Goal: Find contact information: Find contact information

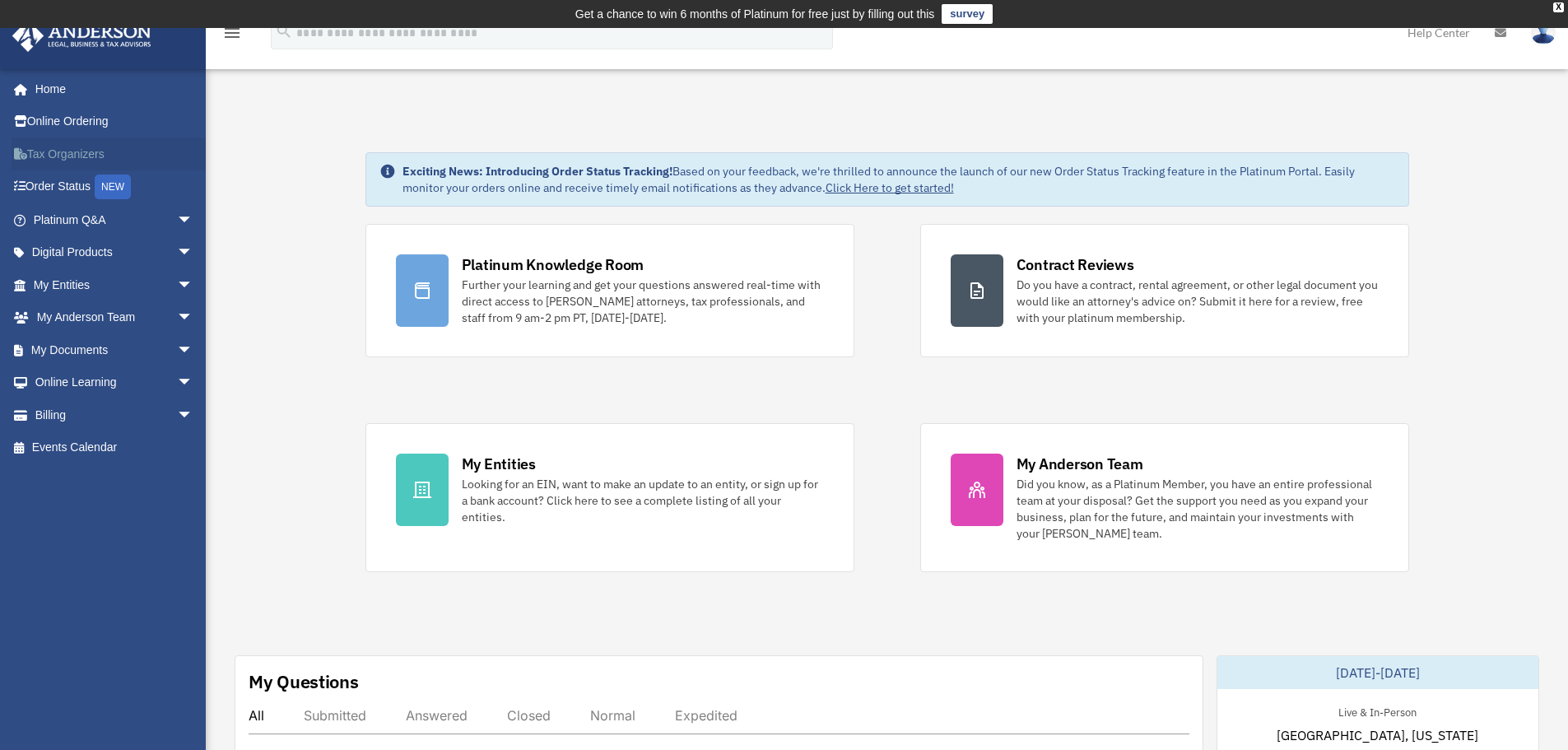
click at [84, 154] on link "Tax Organizers" at bounding box center [114, 154] width 207 height 33
click at [86, 347] on link "My Documents arrow_drop_down" at bounding box center [114, 350] width 207 height 33
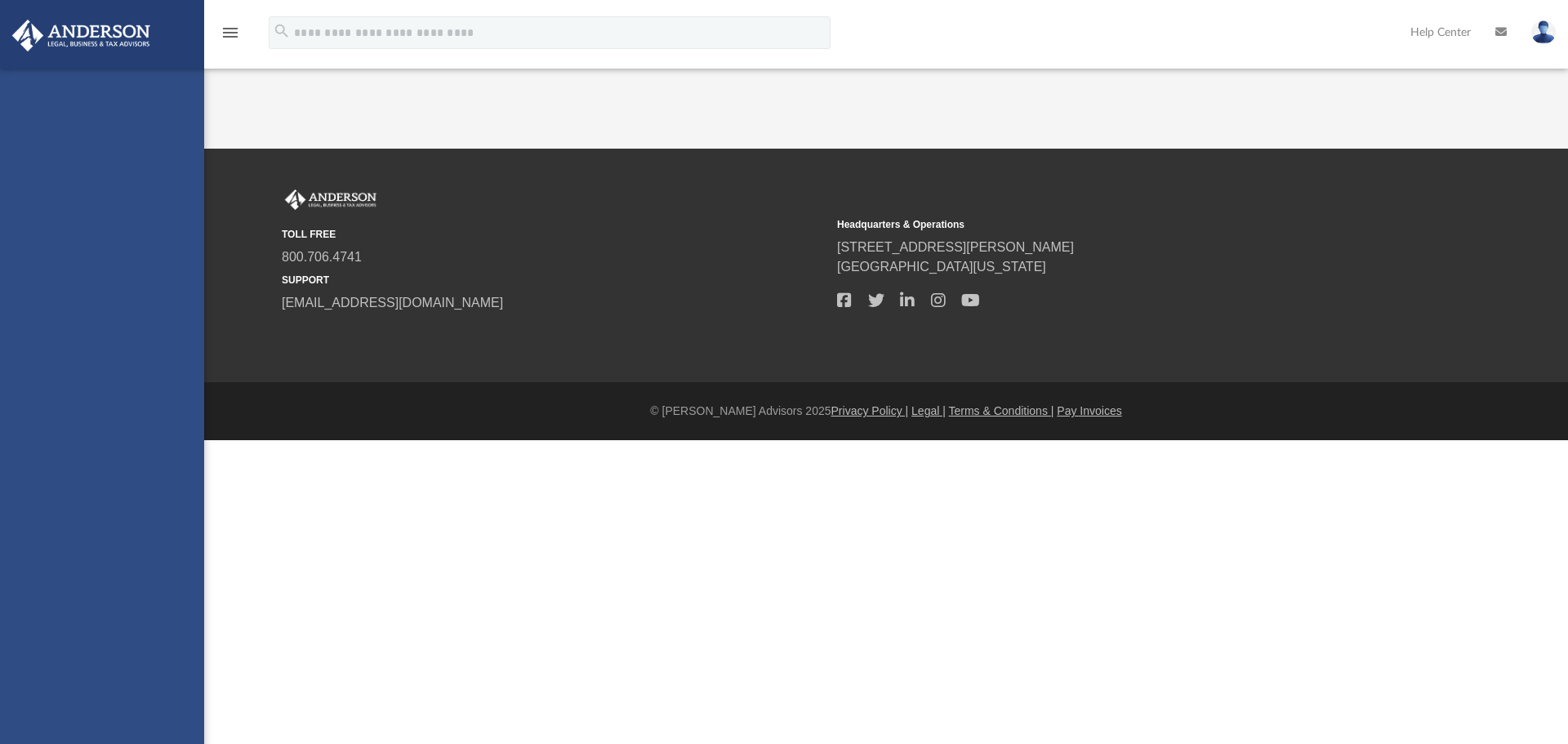
click at [174, 350] on div "floridadiver2@gmail.com Sign Out floridadiver2@gmail.com Home Online Ordering T…" at bounding box center [102, 441] width 204 height 744
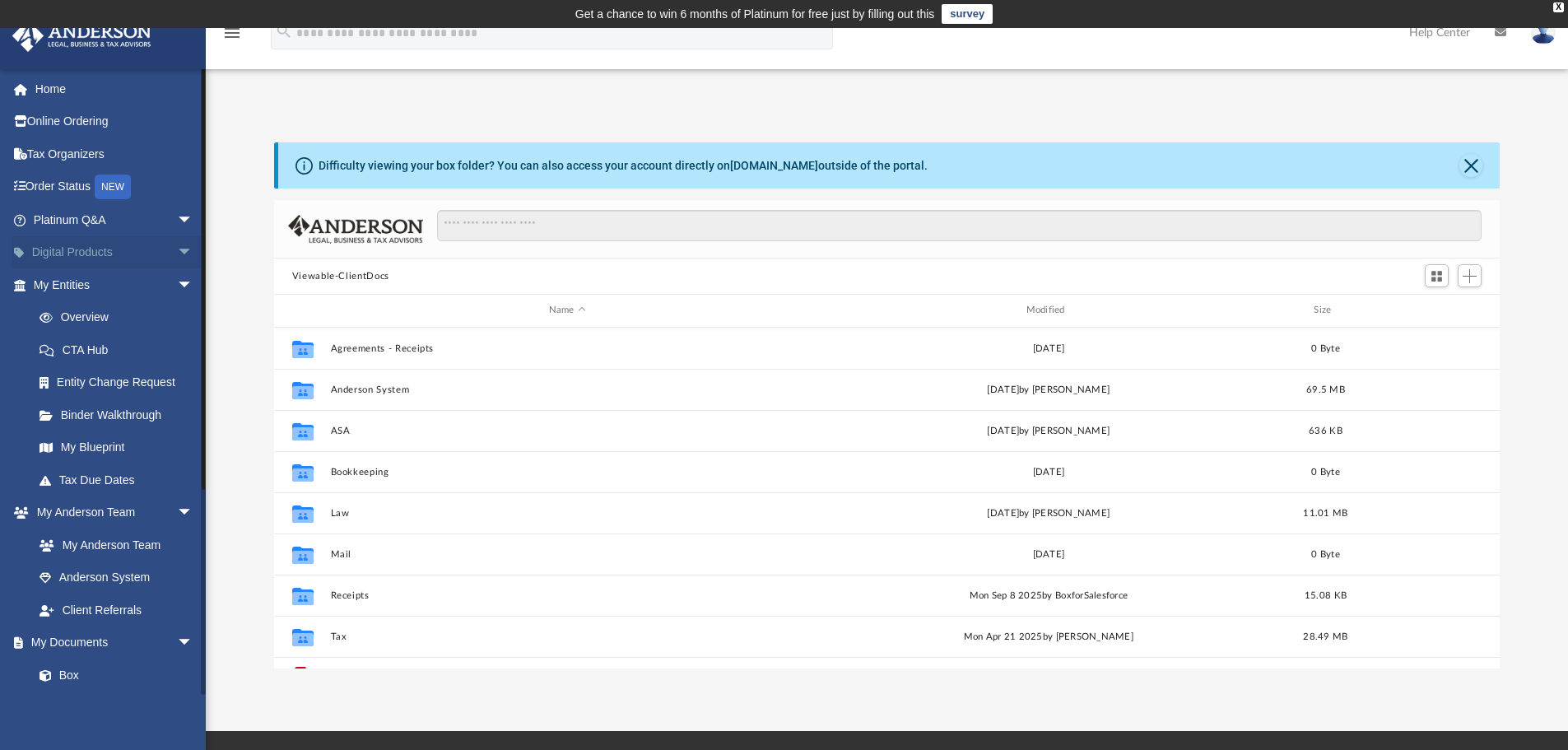
scroll to position [362, 1214]
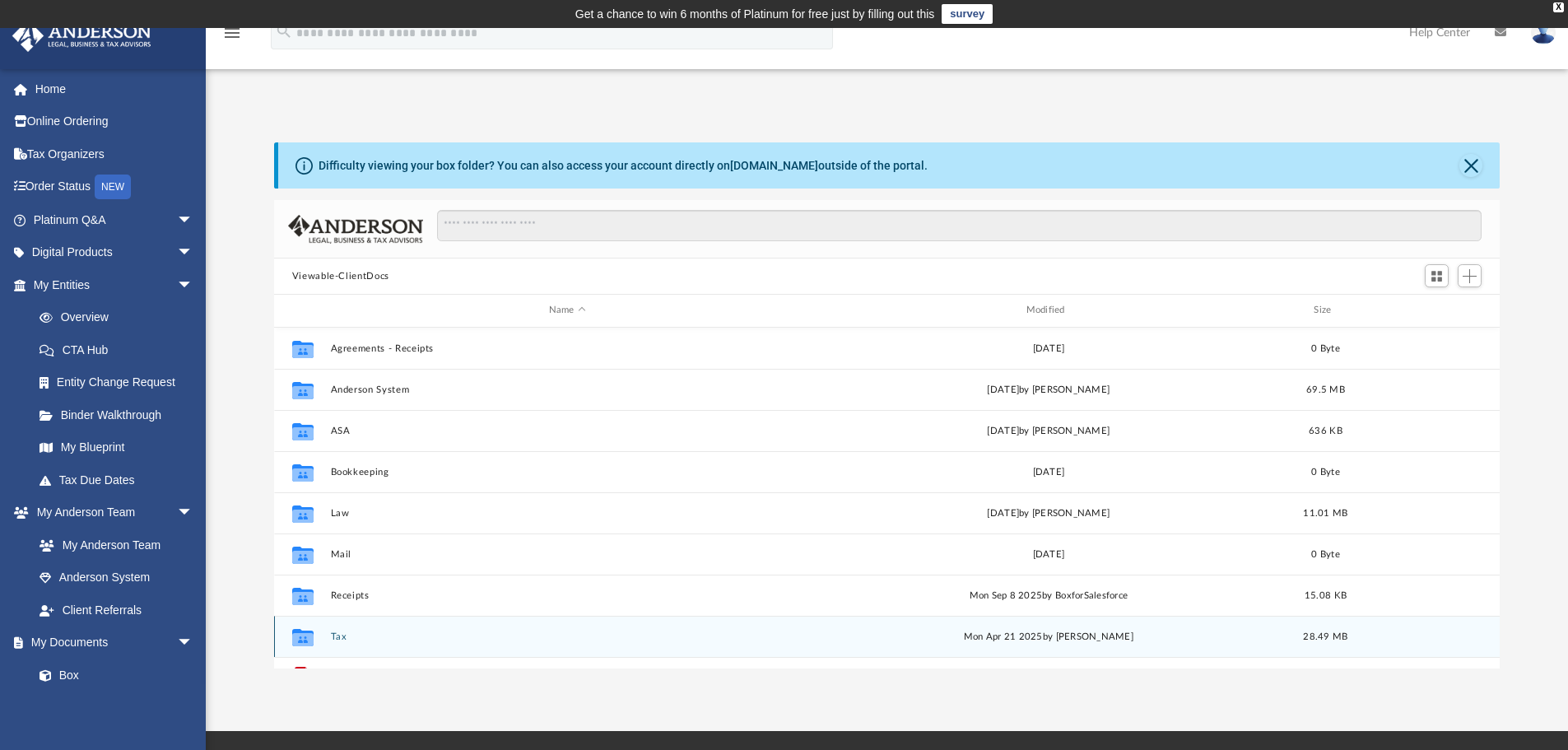
click at [335, 638] on button "Tax" at bounding box center [567, 637] width 474 height 10
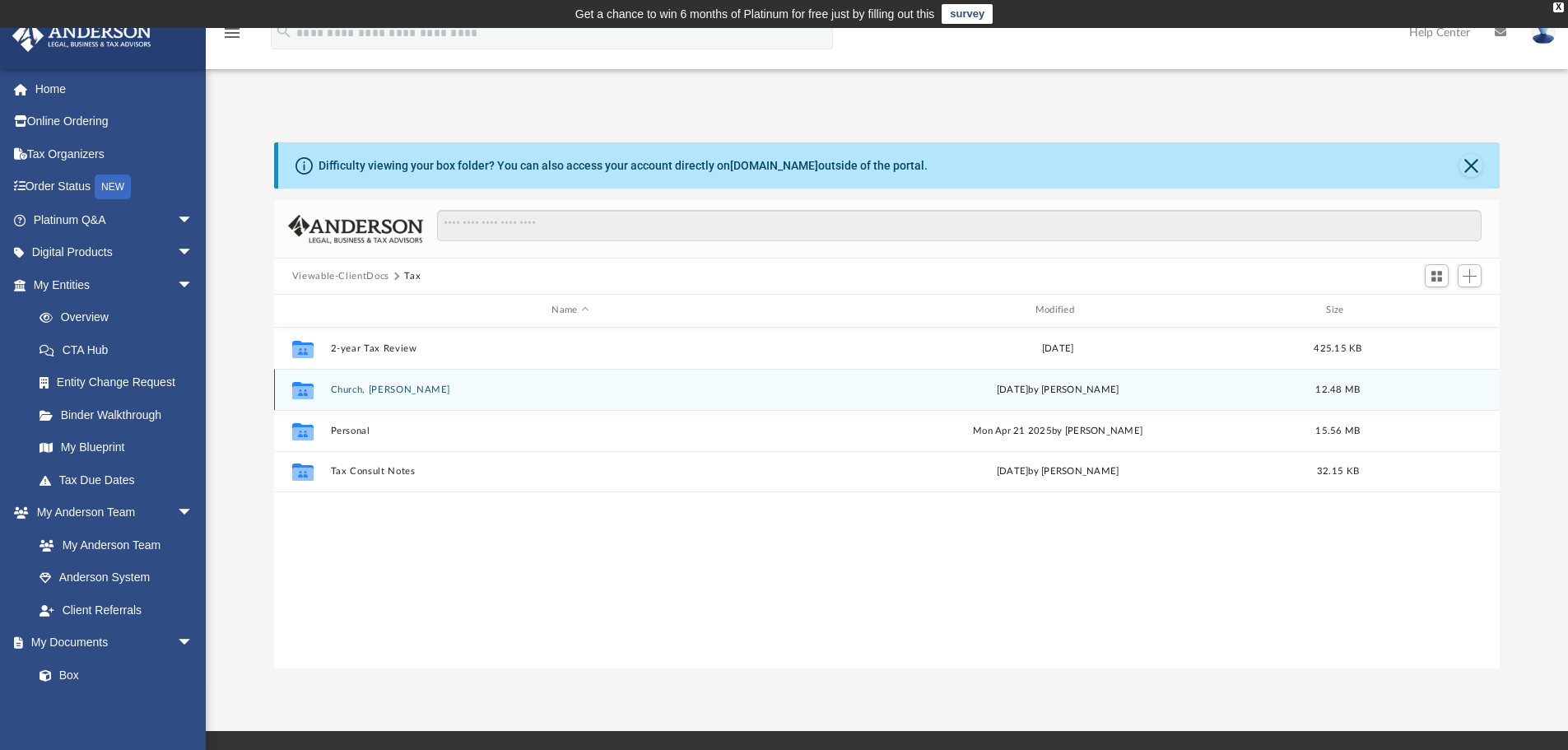
click at [305, 391] on icon "grid" at bounding box center [303, 390] width 21 height 17
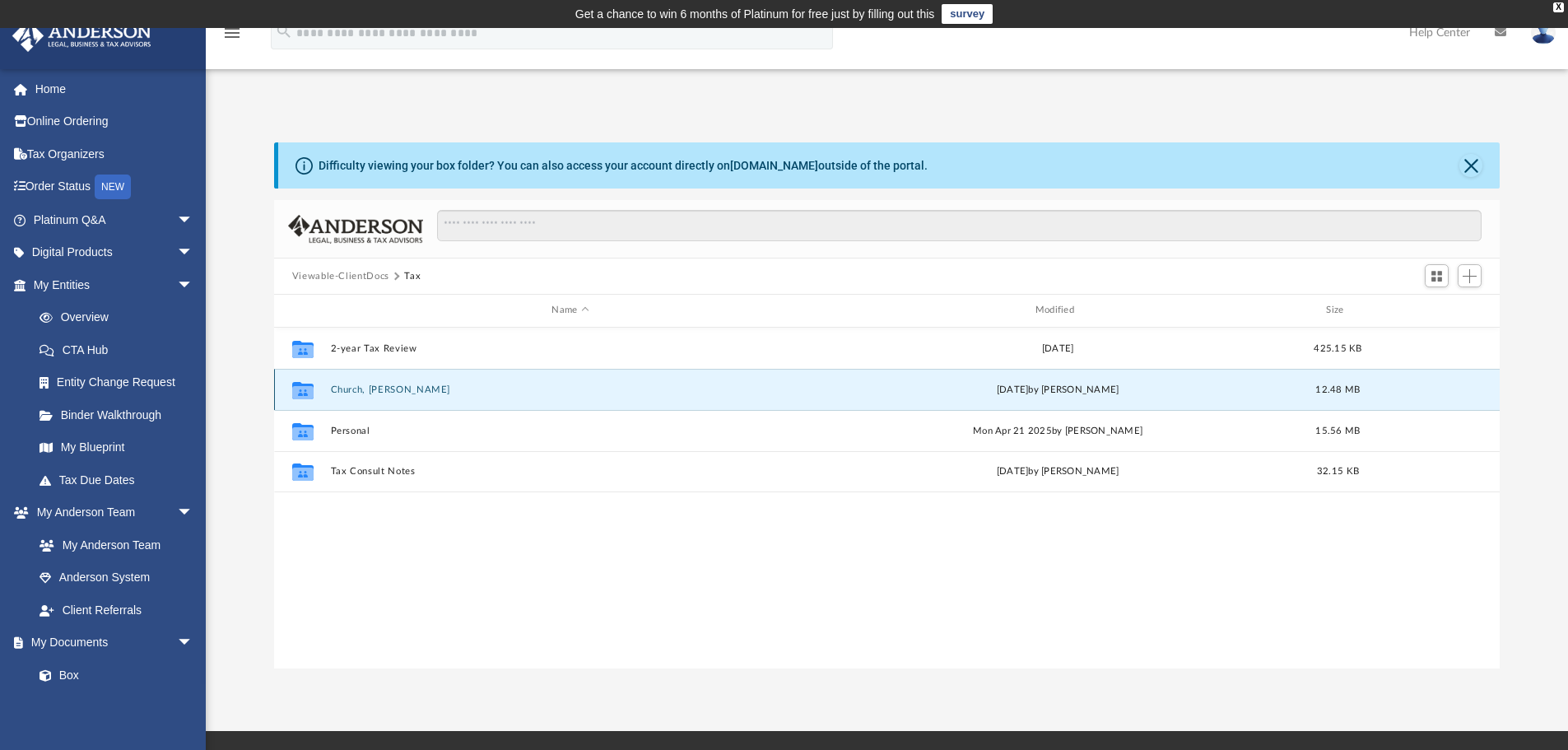
click at [305, 391] on icon "grid" at bounding box center [303, 390] width 21 height 17
click at [301, 395] on icon "grid" at bounding box center [303, 390] width 21 height 17
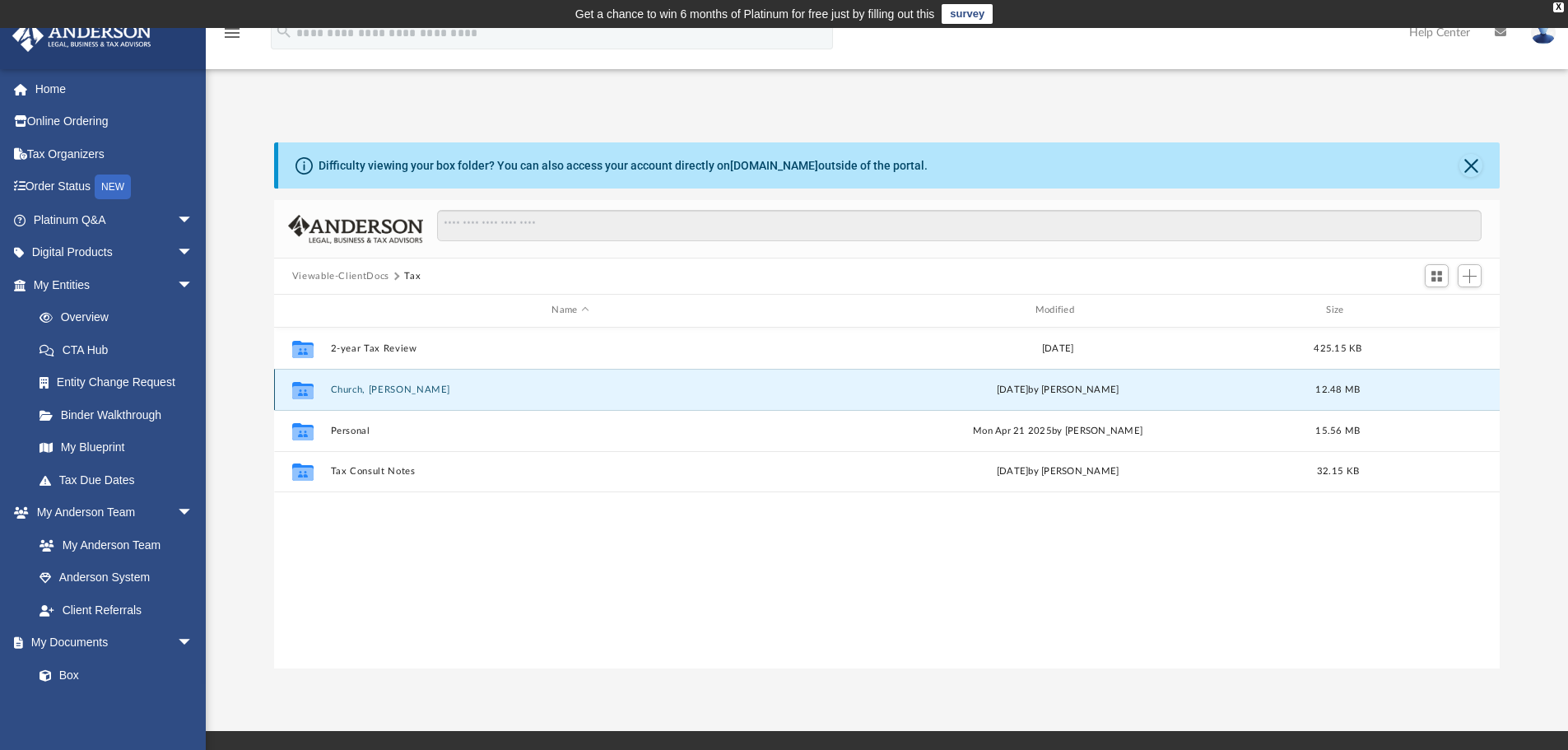
click at [309, 394] on icon "grid" at bounding box center [303, 391] width 21 height 13
click at [311, 394] on icon "grid" at bounding box center [303, 391] width 21 height 13
click at [303, 395] on icon "grid" at bounding box center [303, 391] width 21 height 13
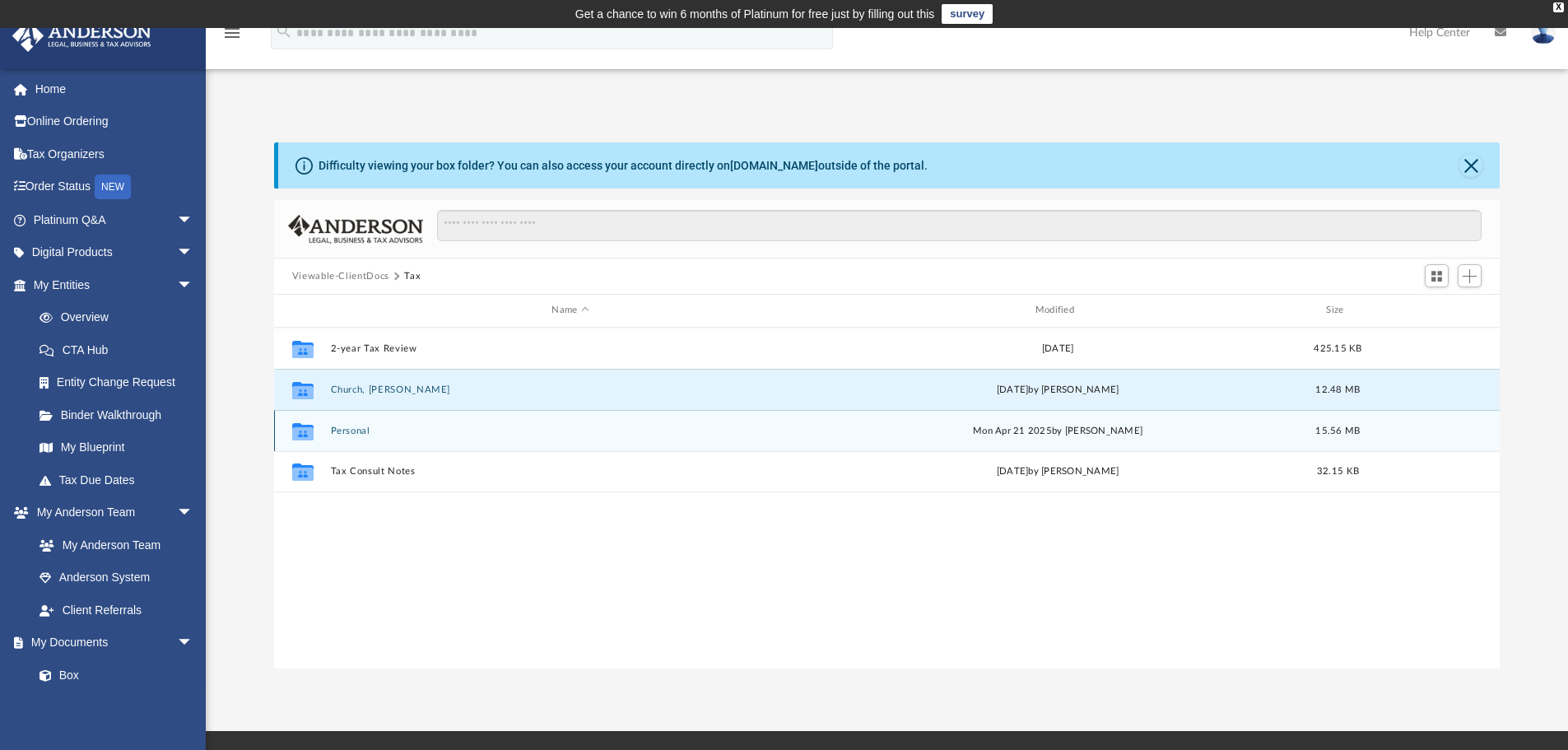
click at [303, 433] on icon "grid" at bounding box center [303, 432] width 21 height 13
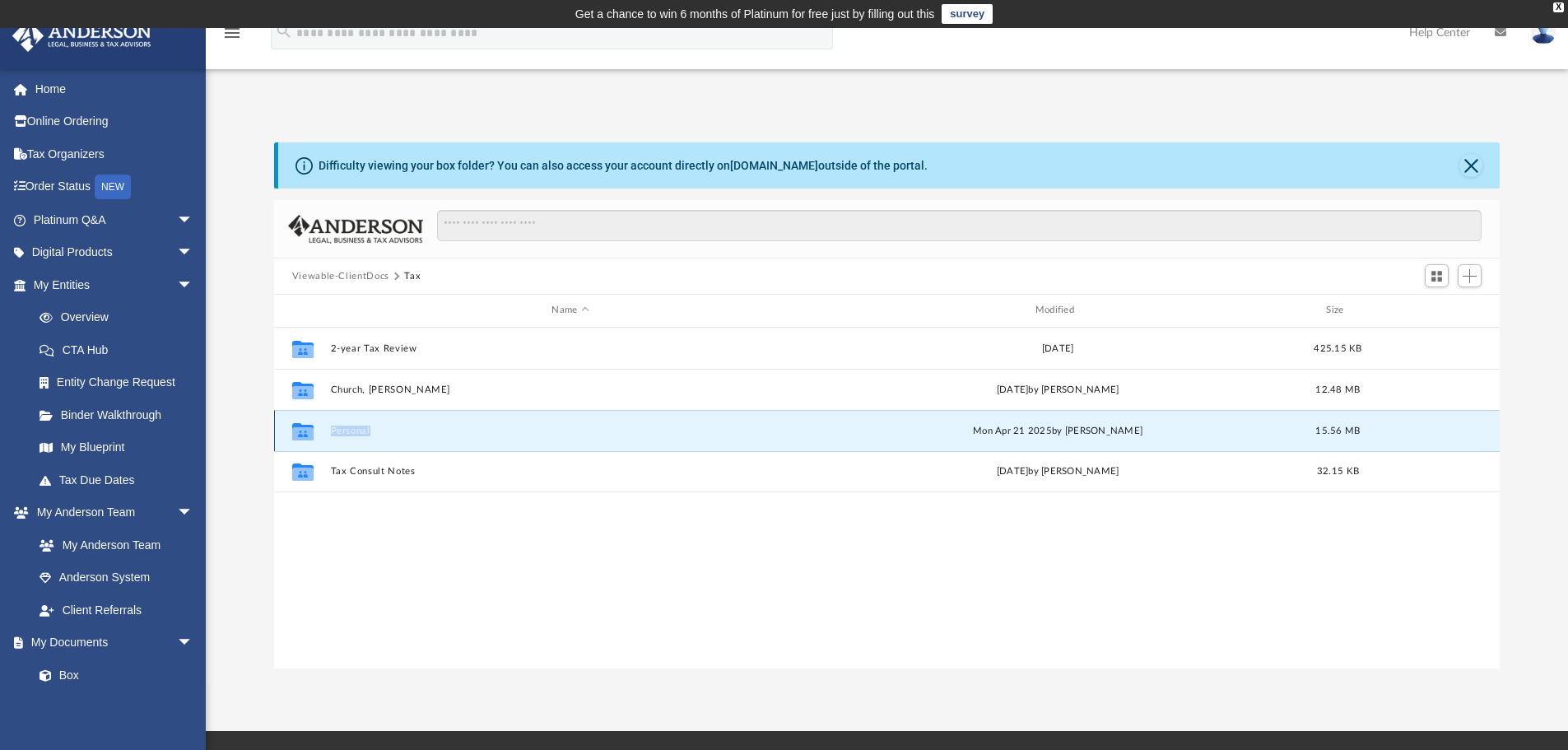
click at [303, 433] on icon "grid" at bounding box center [303, 432] width 21 height 13
click at [300, 439] on icon "grid" at bounding box center [303, 432] width 21 height 13
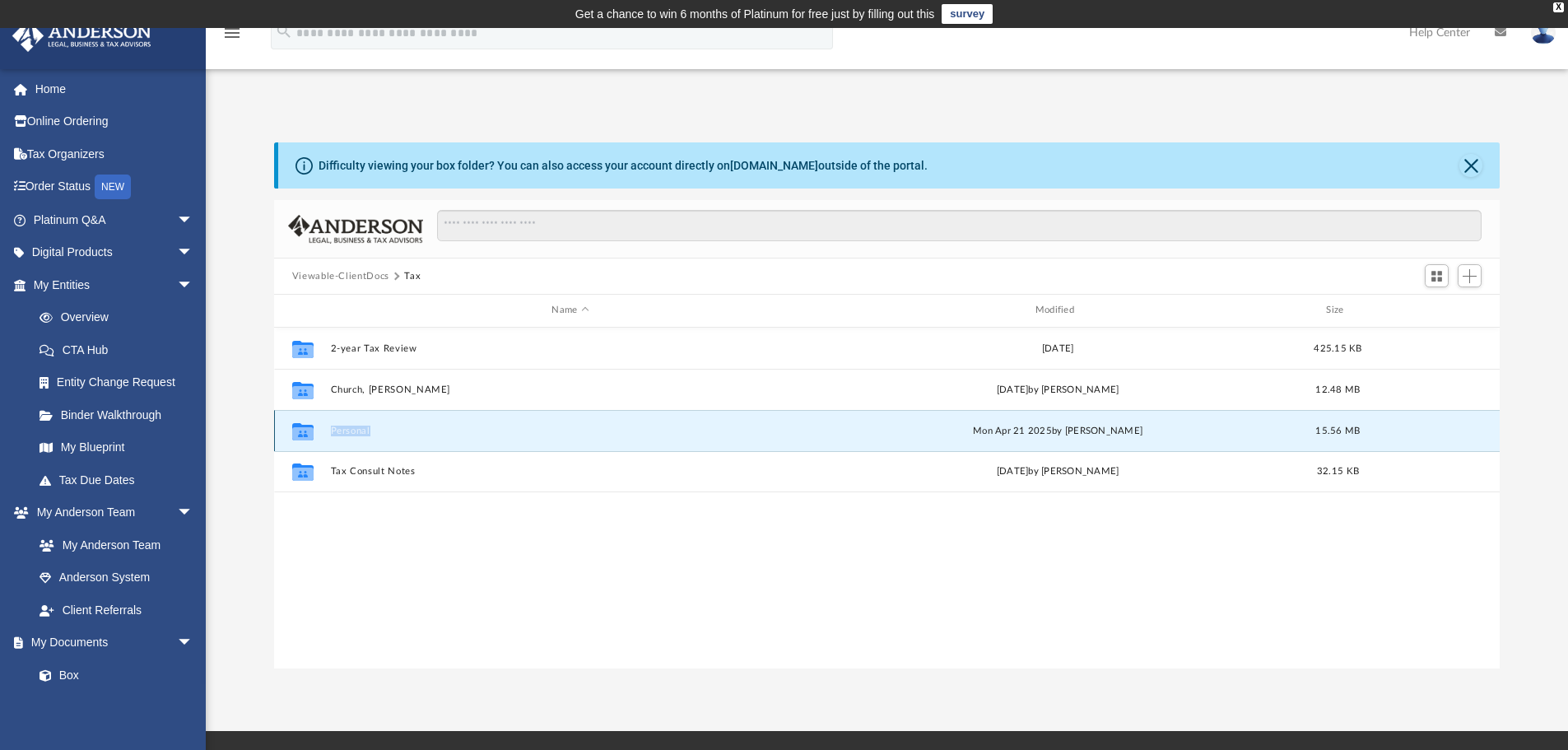
click at [300, 439] on icon "grid" at bounding box center [303, 432] width 21 height 13
click at [615, 556] on div "Collaborated Folder 2-year Tax Review Wed Aug 2 2023 425.15 KB Collaborated Fol…" at bounding box center [888, 498] width 1227 height 341
click at [305, 439] on icon "grid" at bounding box center [303, 432] width 21 height 13
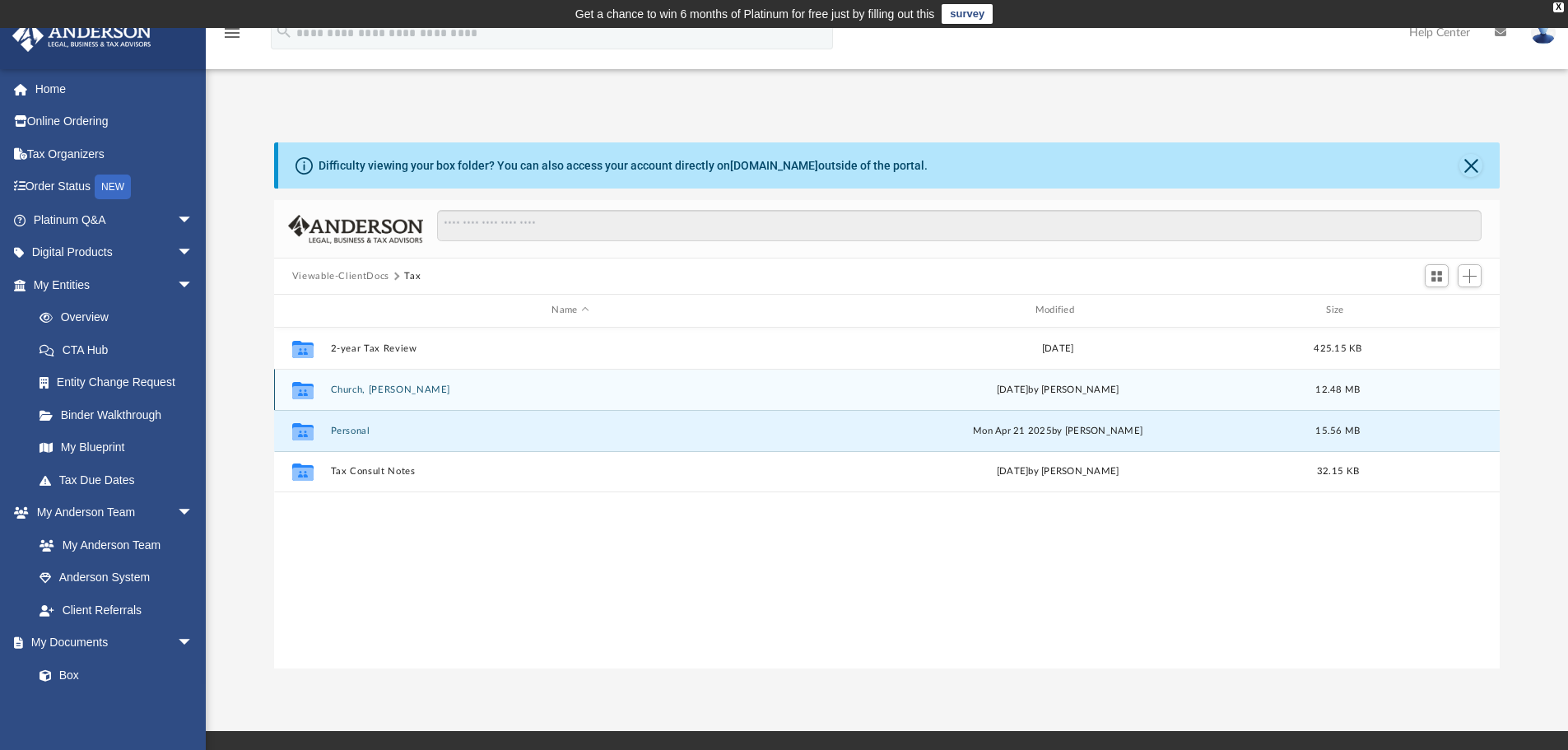
click at [299, 392] on icon "grid" at bounding box center [303, 391] width 21 height 13
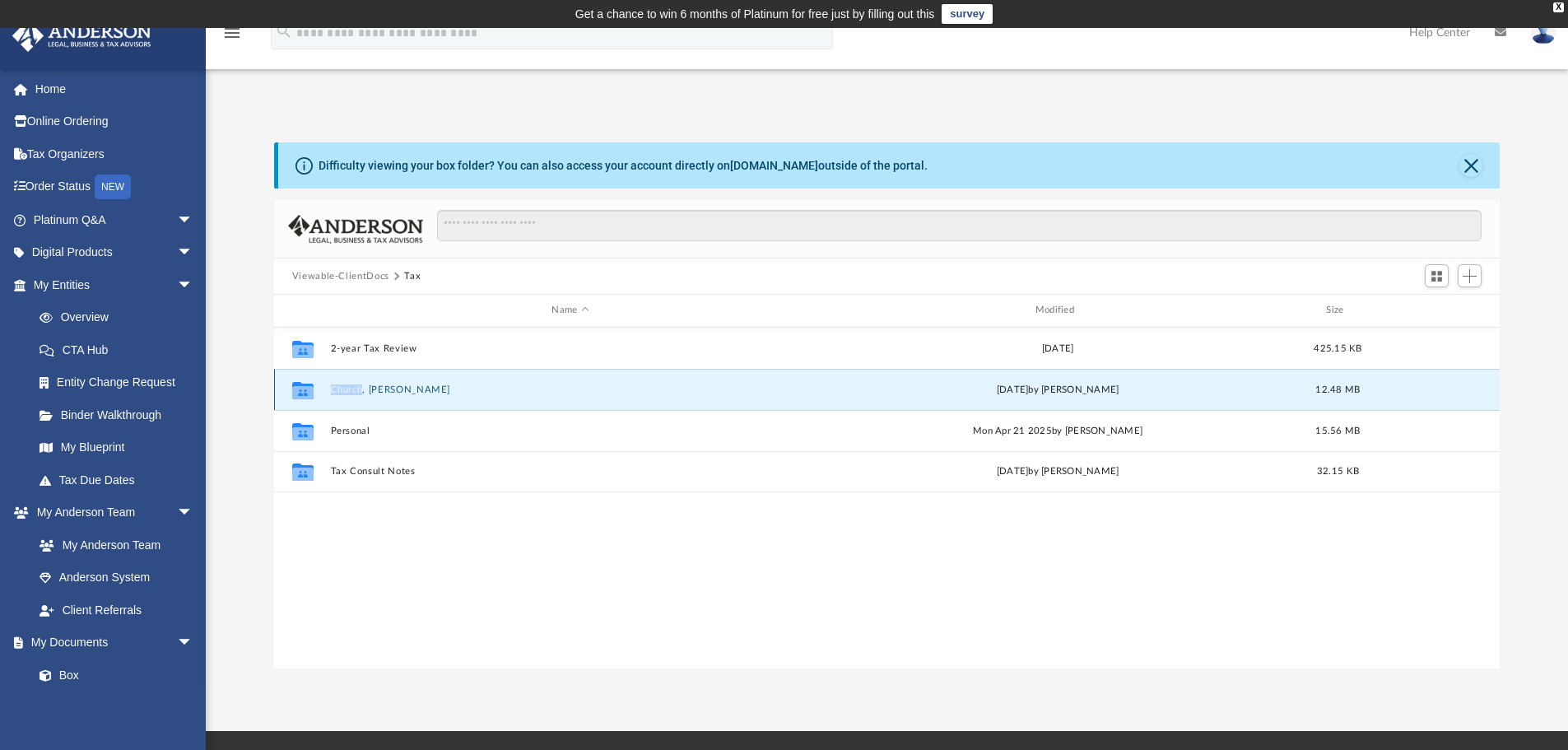
click at [299, 392] on icon "grid" at bounding box center [303, 391] width 21 height 13
click at [1470, 161] on button "Close" at bounding box center [1471, 165] width 23 height 23
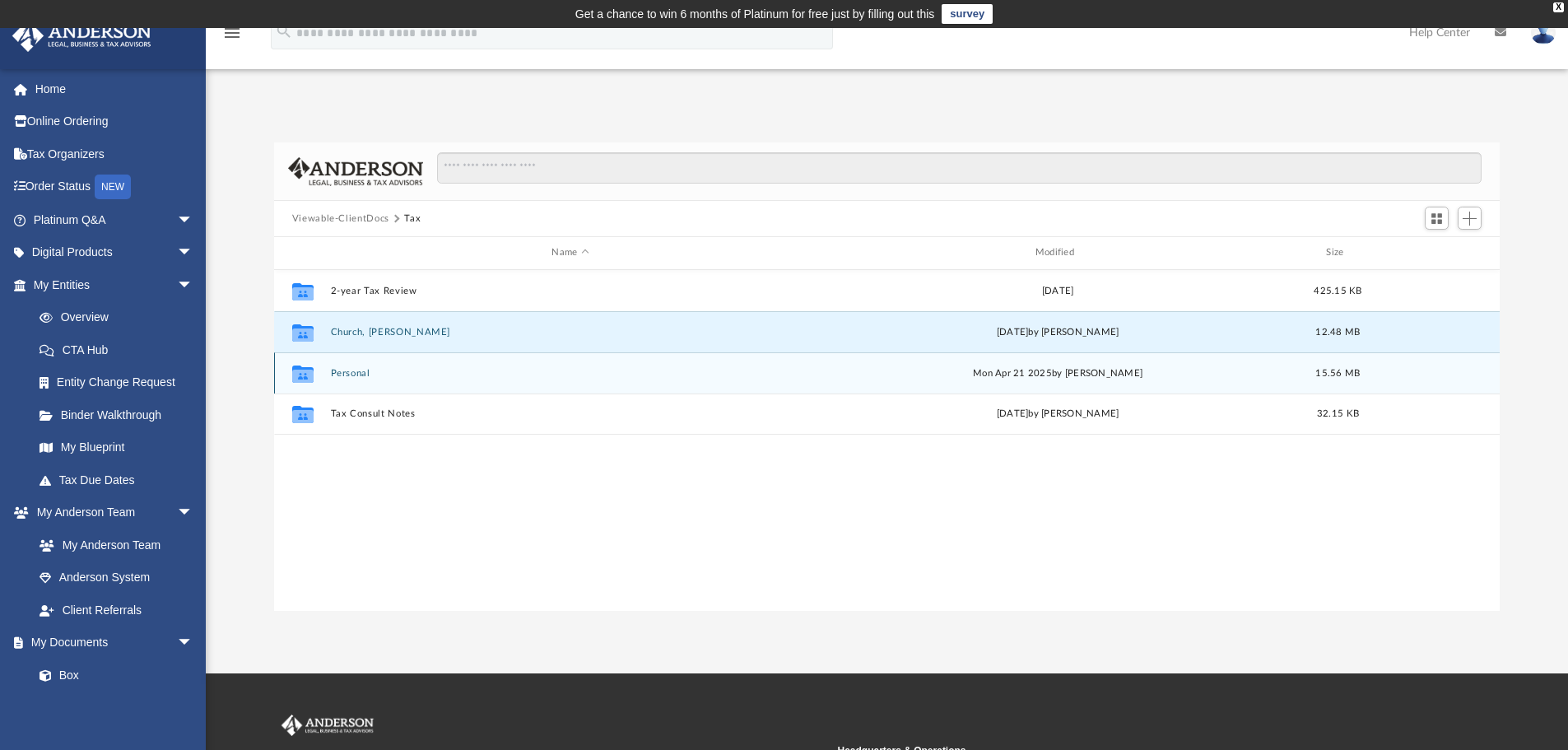
click at [308, 378] on icon "grid" at bounding box center [303, 375] width 21 height 13
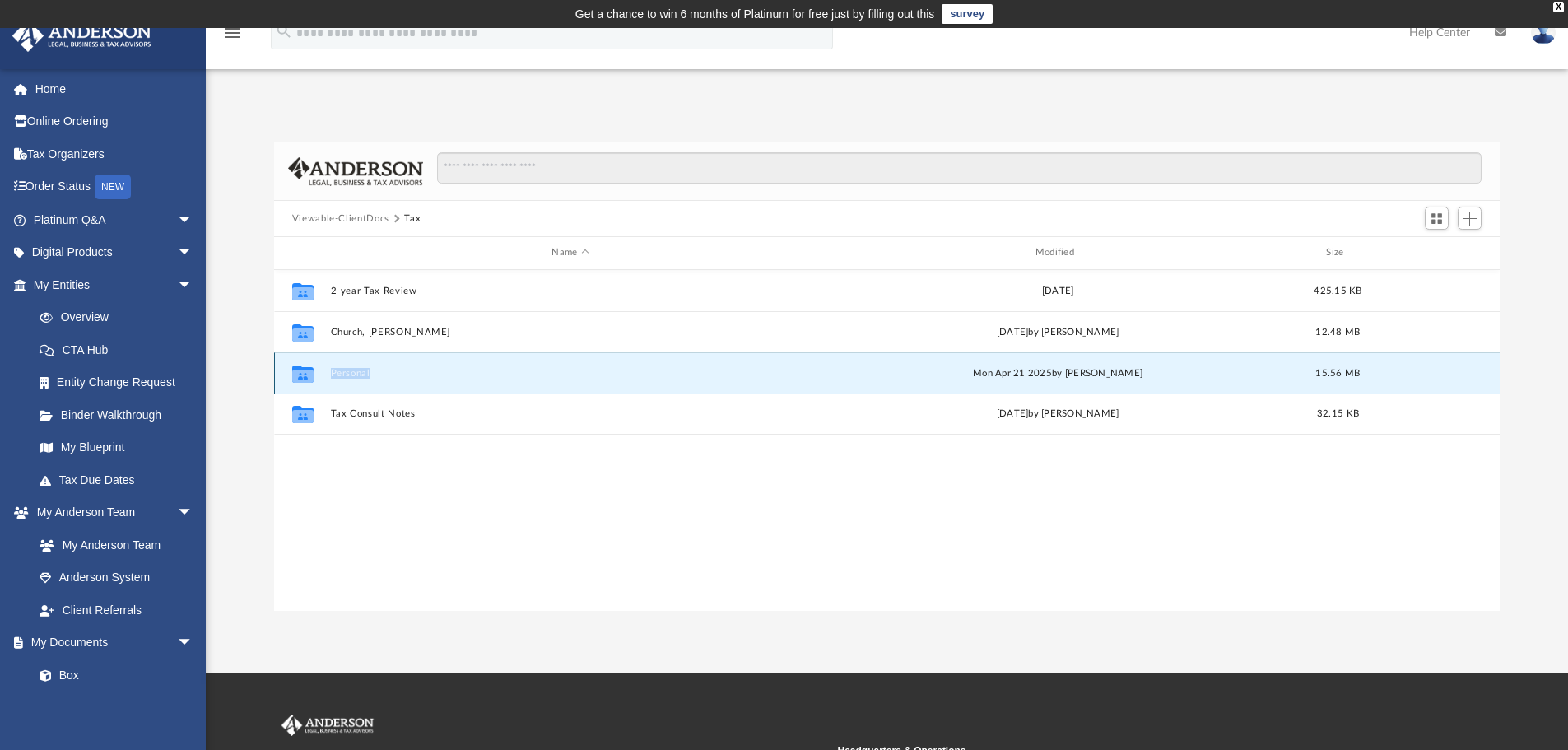
click at [308, 378] on icon "grid" at bounding box center [303, 375] width 21 height 13
click at [300, 376] on icon "grid" at bounding box center [303, 375] width 21 height 13
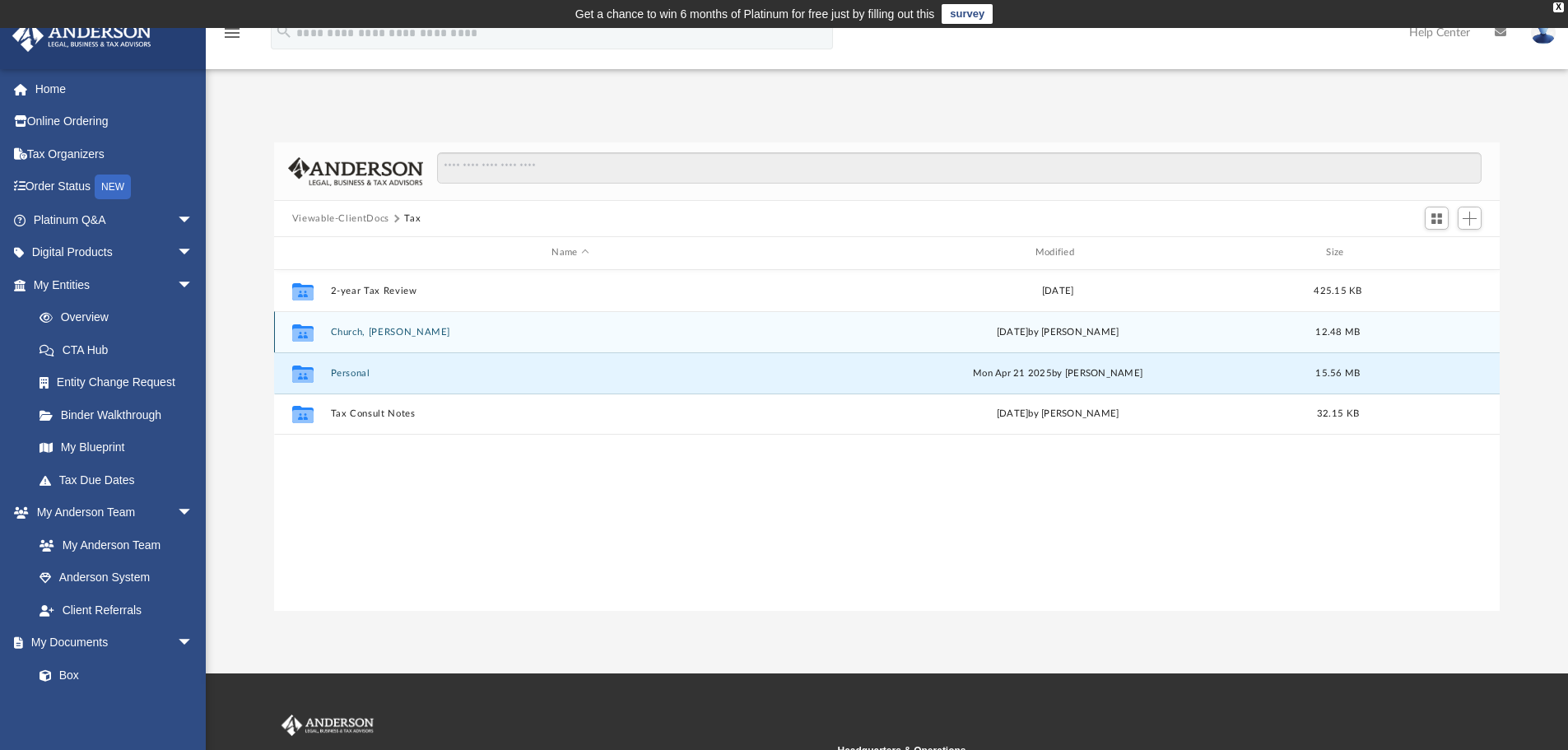
click at [305, 334] on icon "grid" at bounding box center [303, 332] width 21 height 17
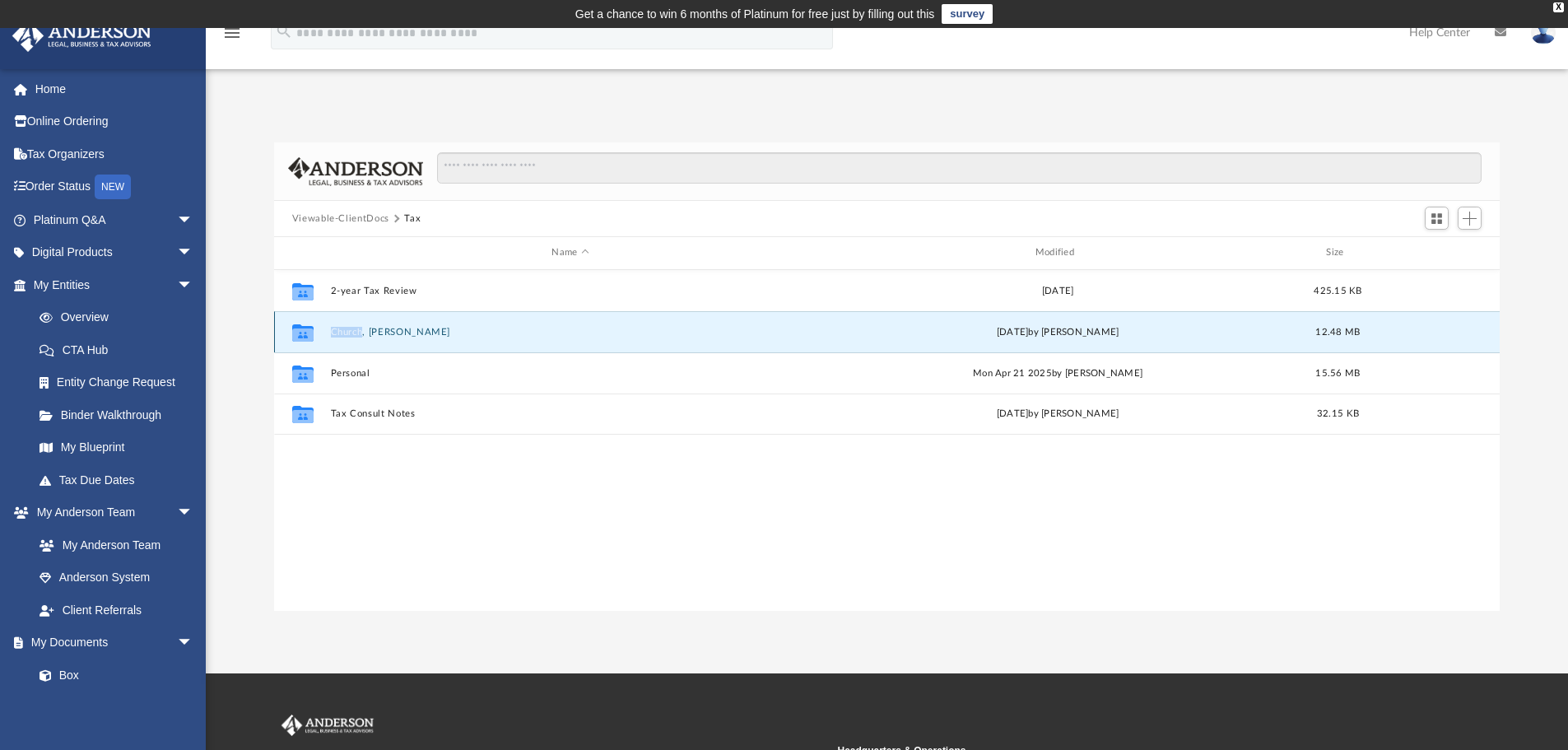
click at [305, 334] on icon "grid" at bounding box center [303, 332] width 21 height 17
click at [177, 508] on span "arrow_drop_down" at bounding box center [193, 513] width 33 height 33
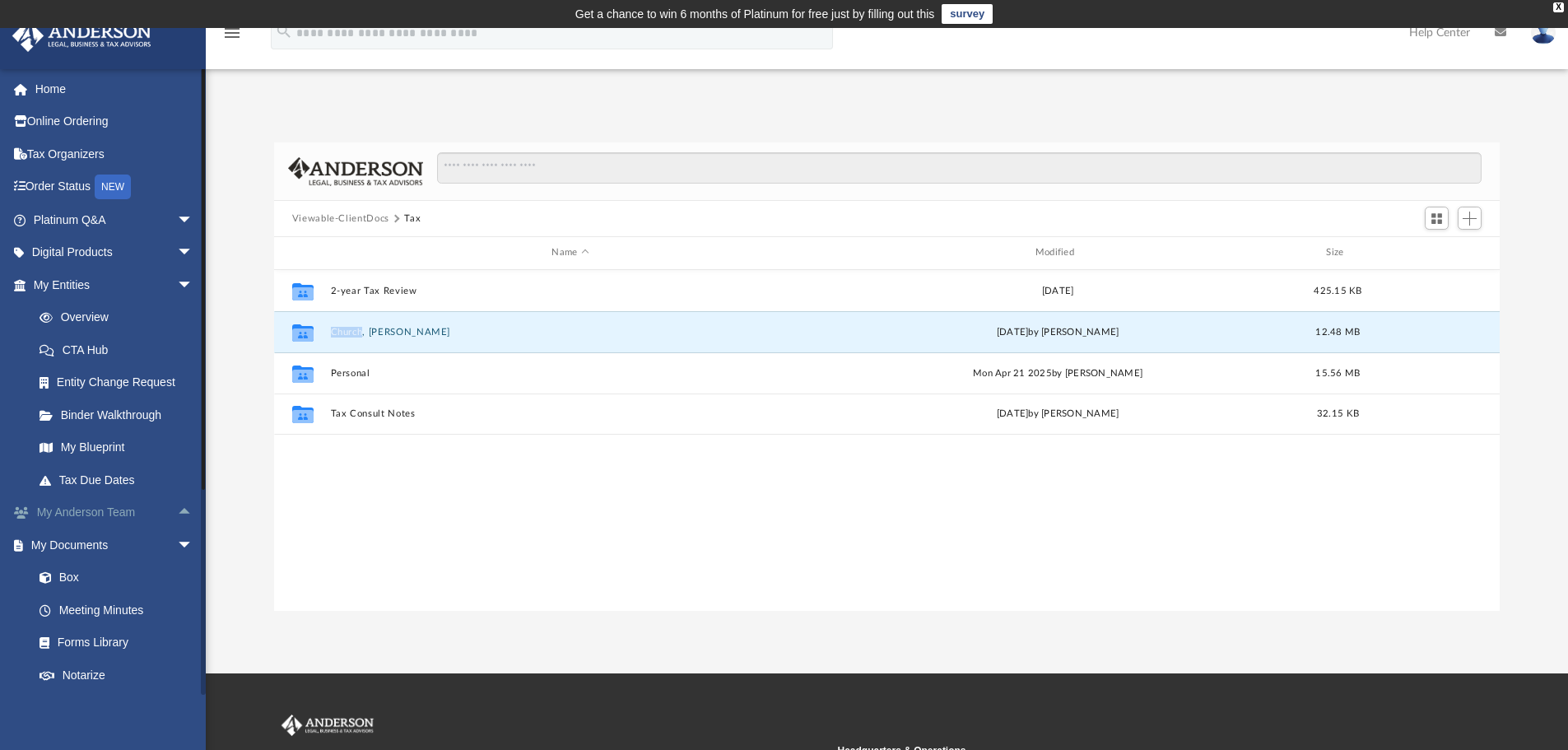
click at [177, 511] on span "arrow_drop_up" at bounding box center [193, 513] width 33 height 33
click at [136, 542] on link "My Anderson Team" at bounding box center [120, 545] width 195 height 33
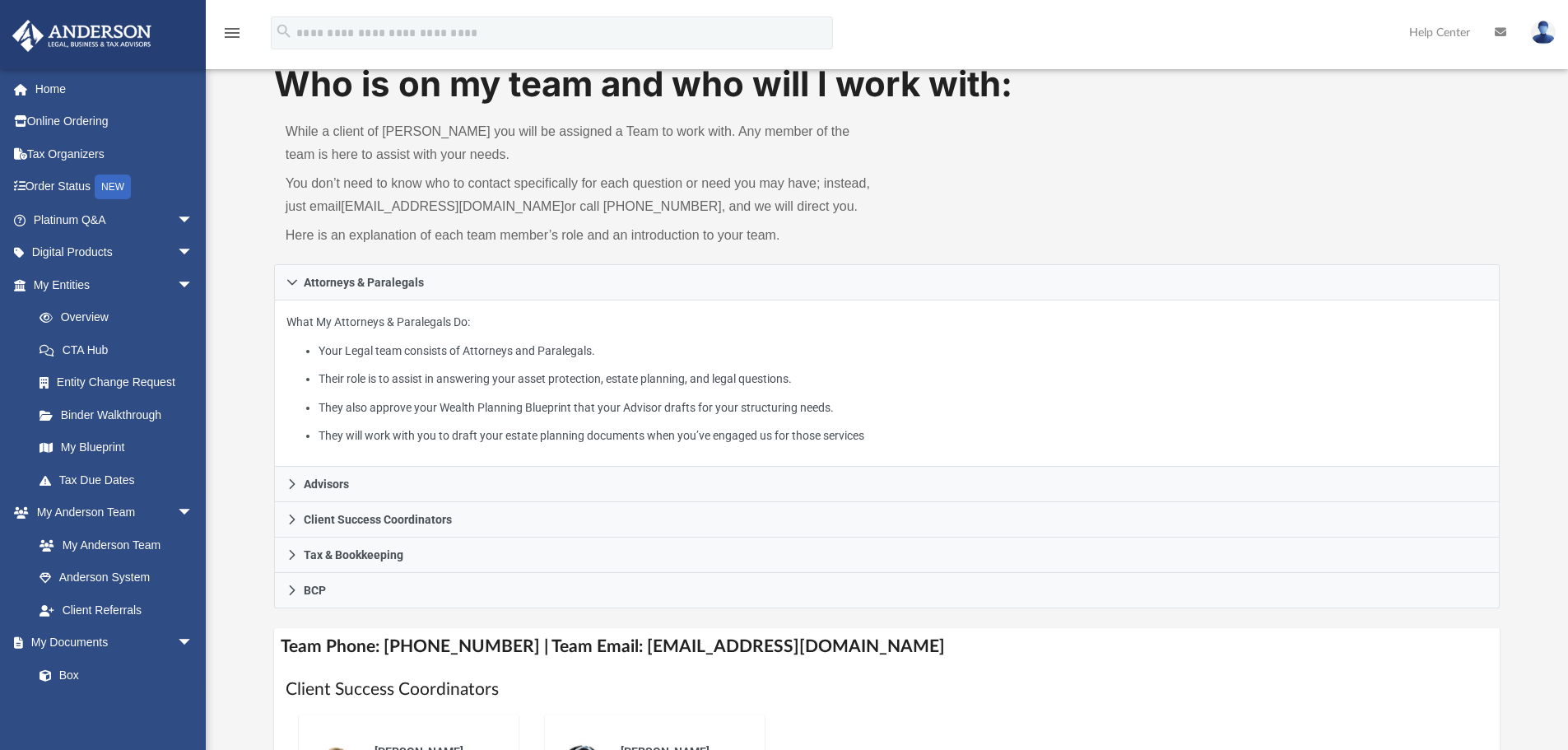
scroll to position [165, 0]
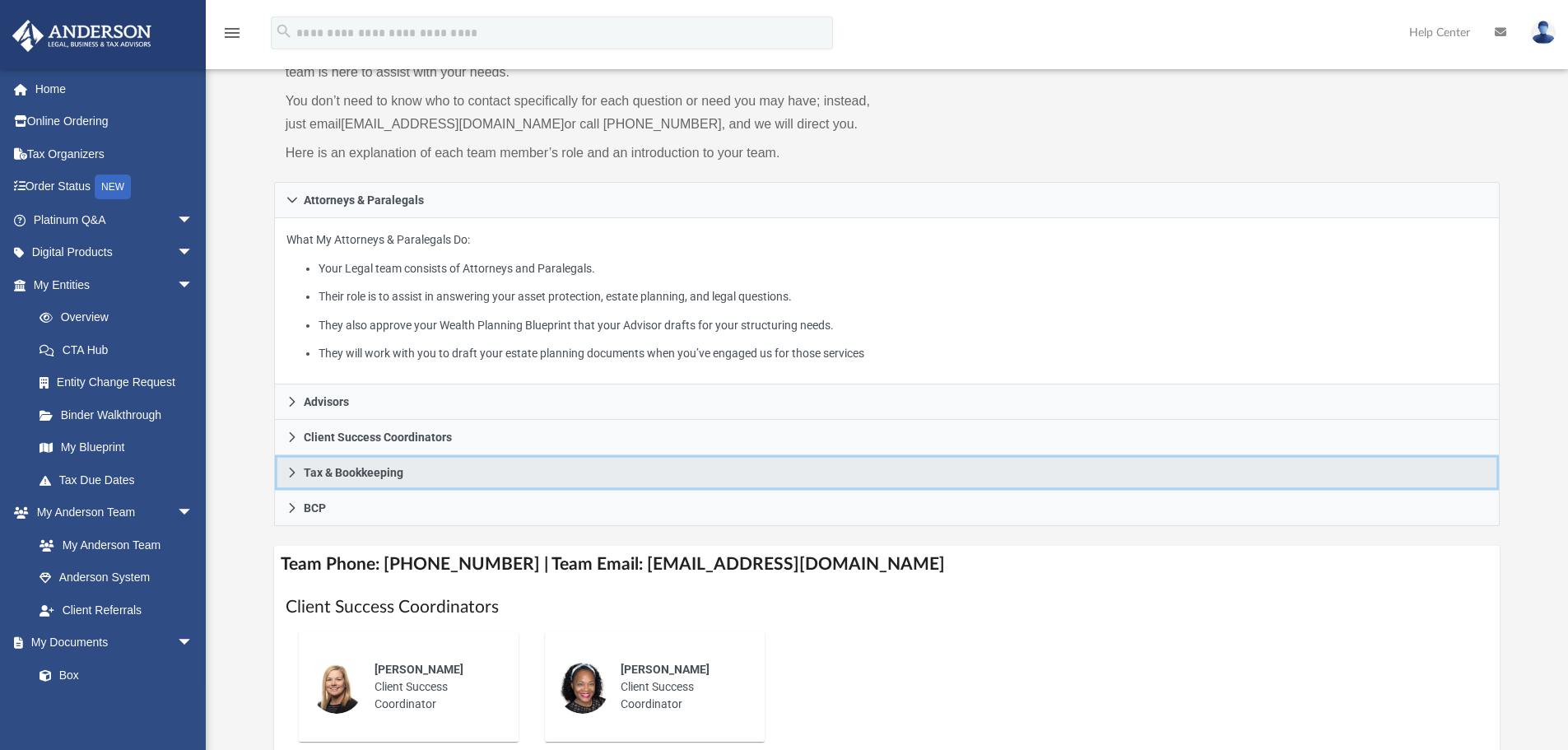
click at [295, 470] on icon at bounding box center [292, 472] width 11 height 11
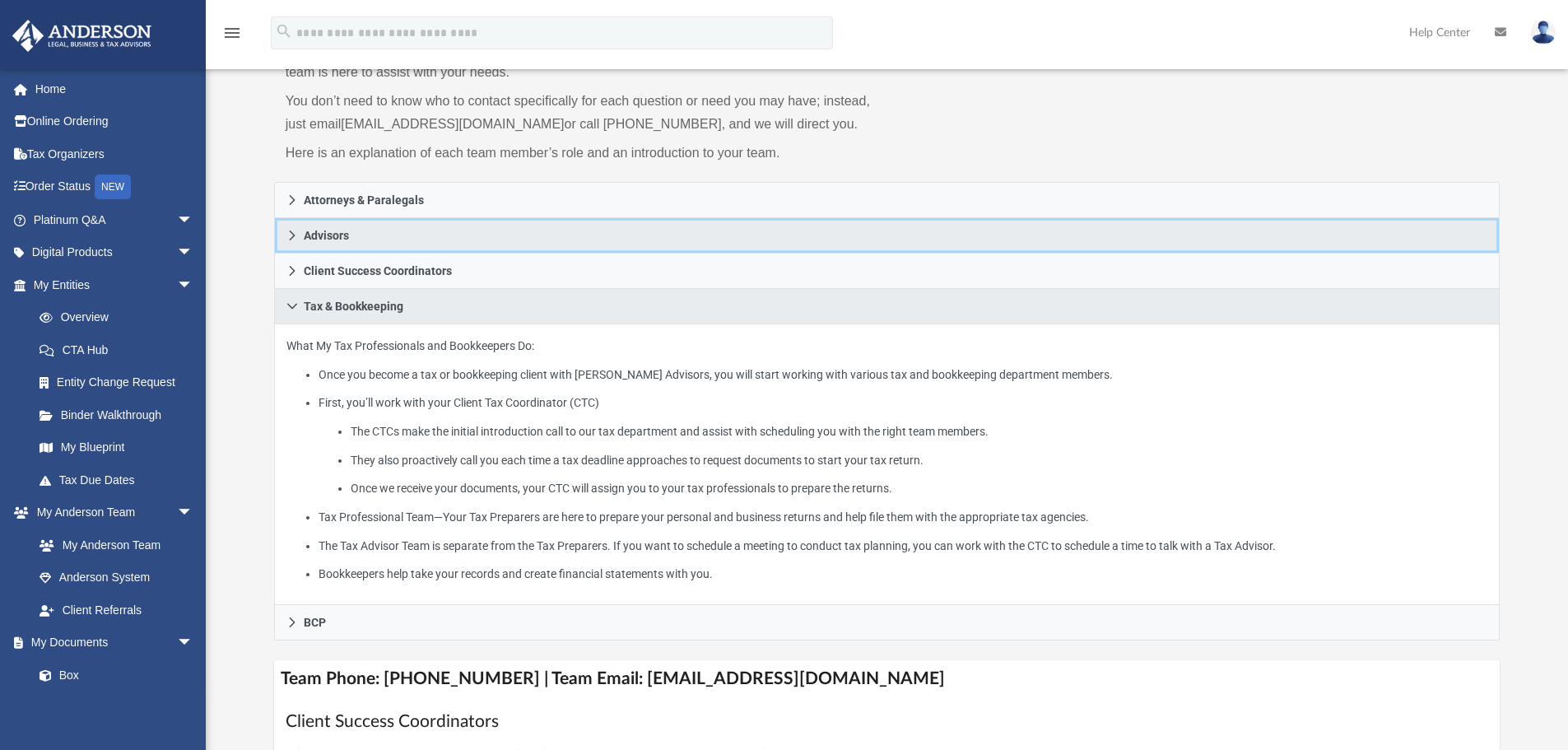
click at [289, 234] on icon at bounding box center [292, 235] width 11 height 11
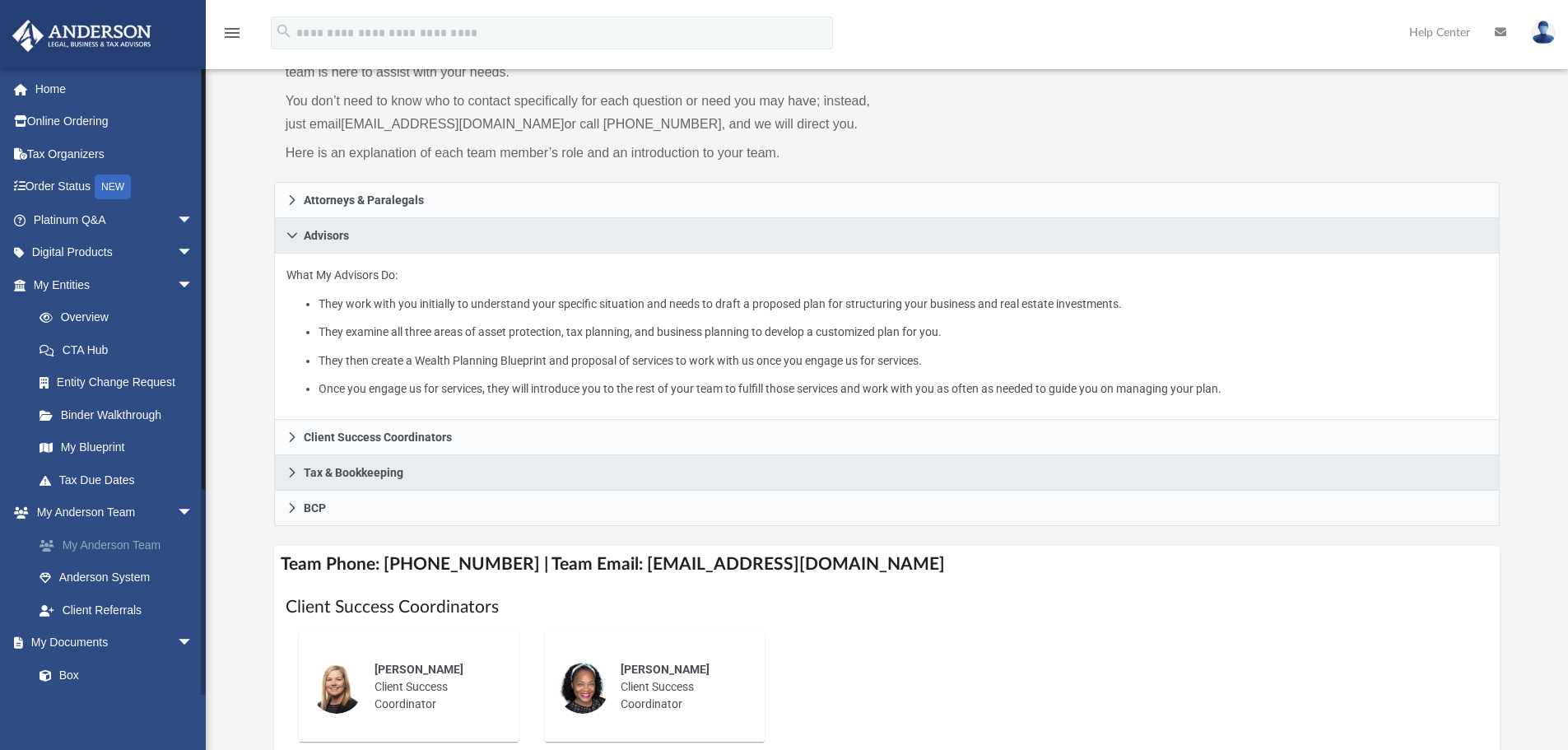
click at [121, 546] on link "My Anderson Team" at bounding box center [120, 545] width 195 height 33
click at [120, 542] on link "My Anderson Team" at bounding box center [120, 545] width 195 height 33
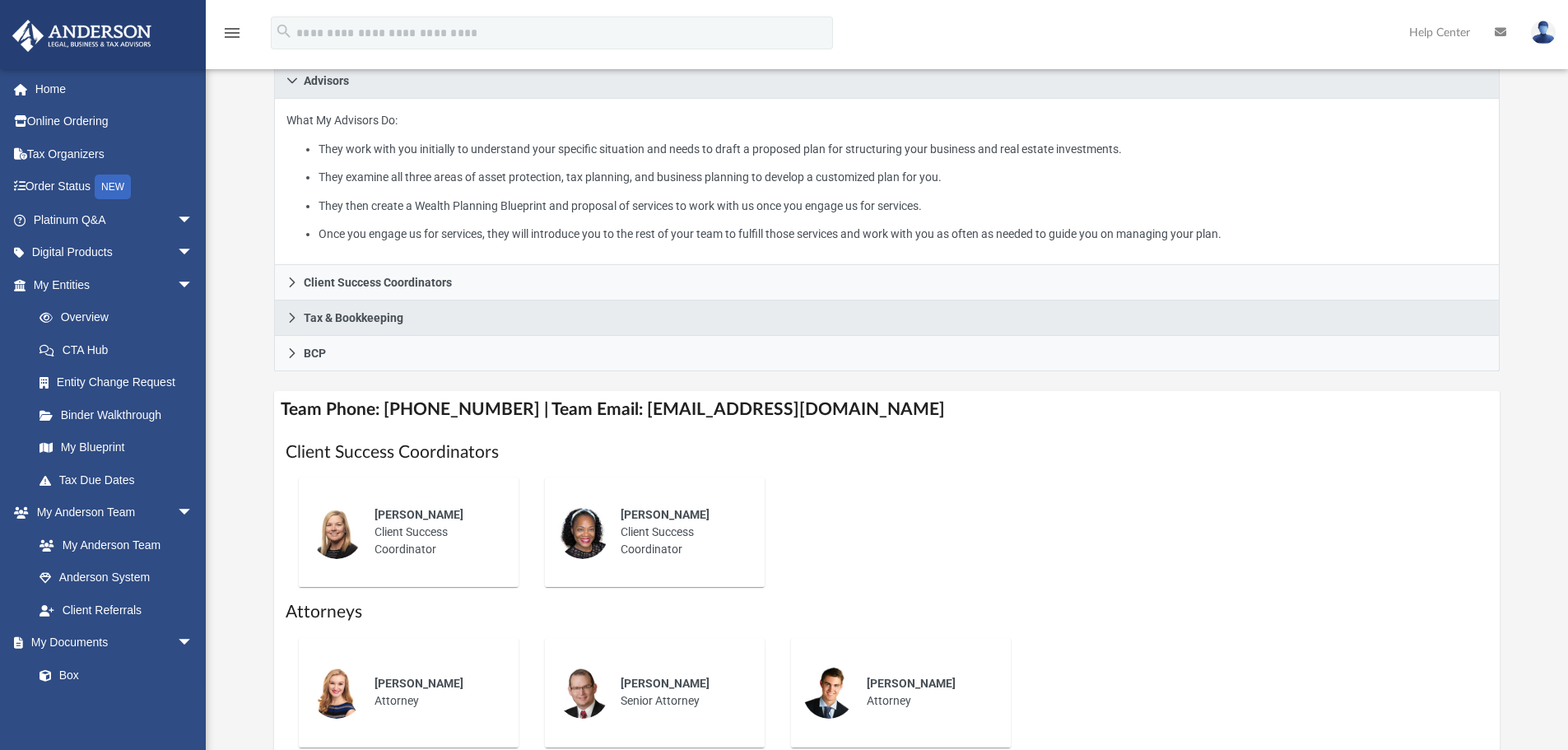
scroll to position [330, 0]
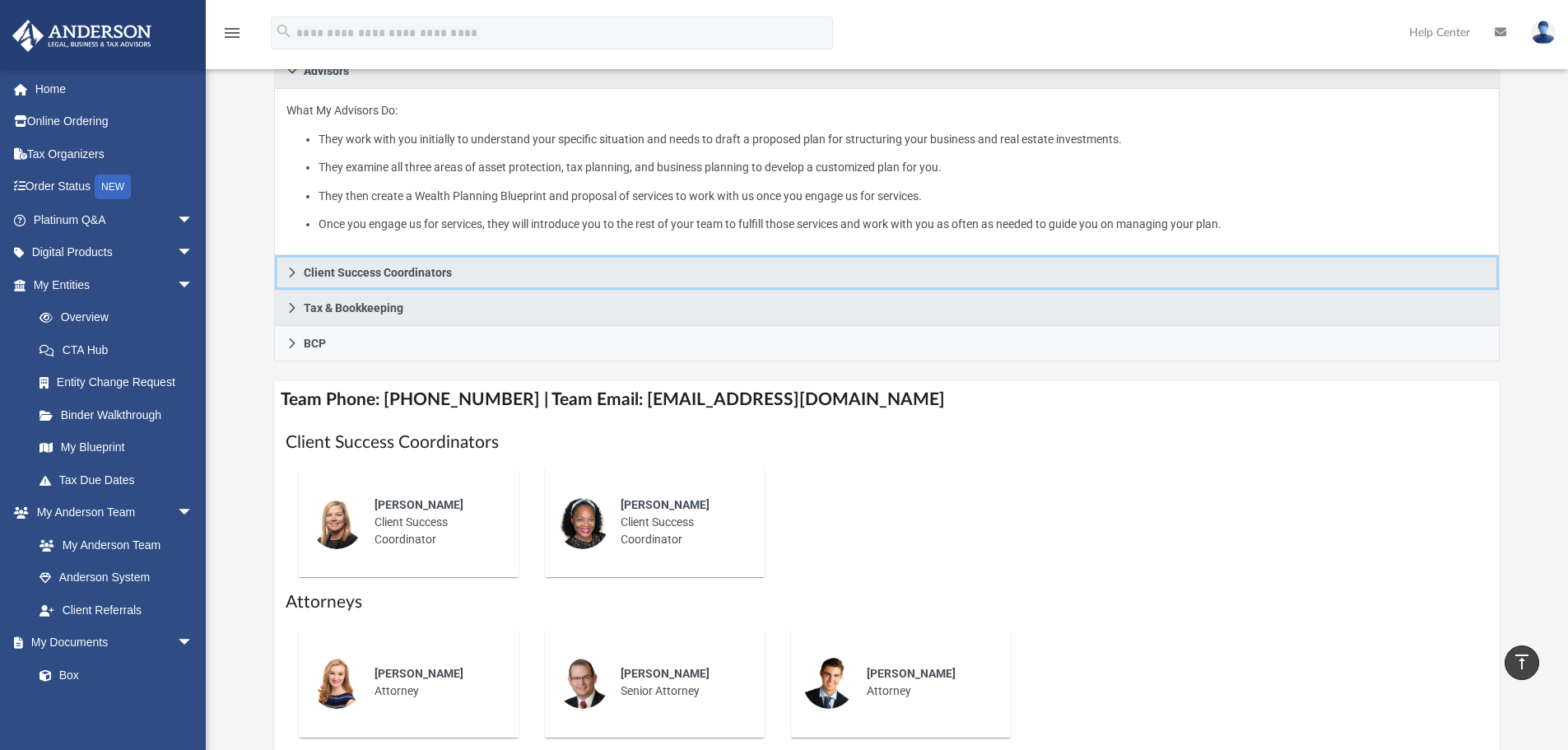
click at [294, 275] on icon at bounding box center [292, 272] width 11 height 11
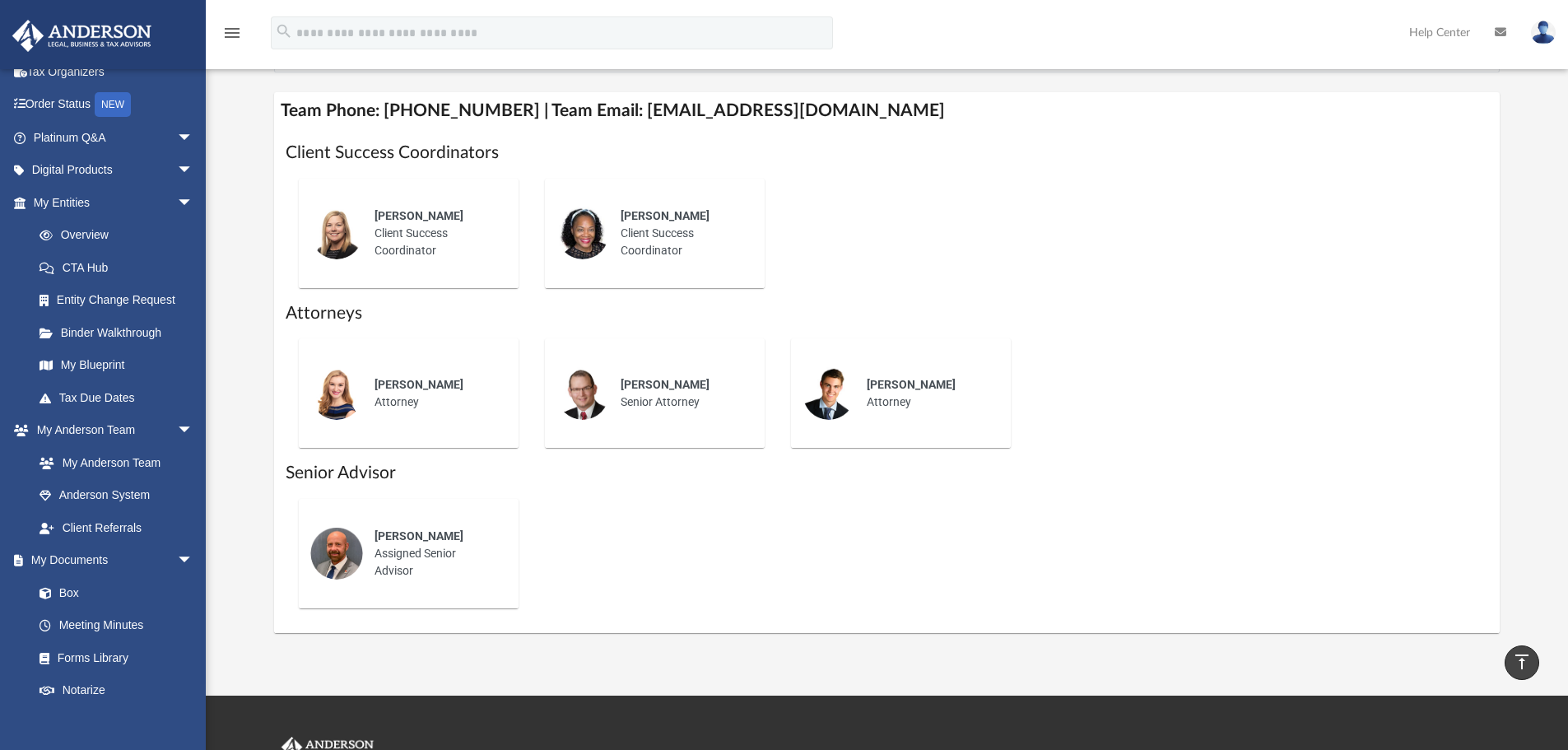
scroll to position [412, 0]
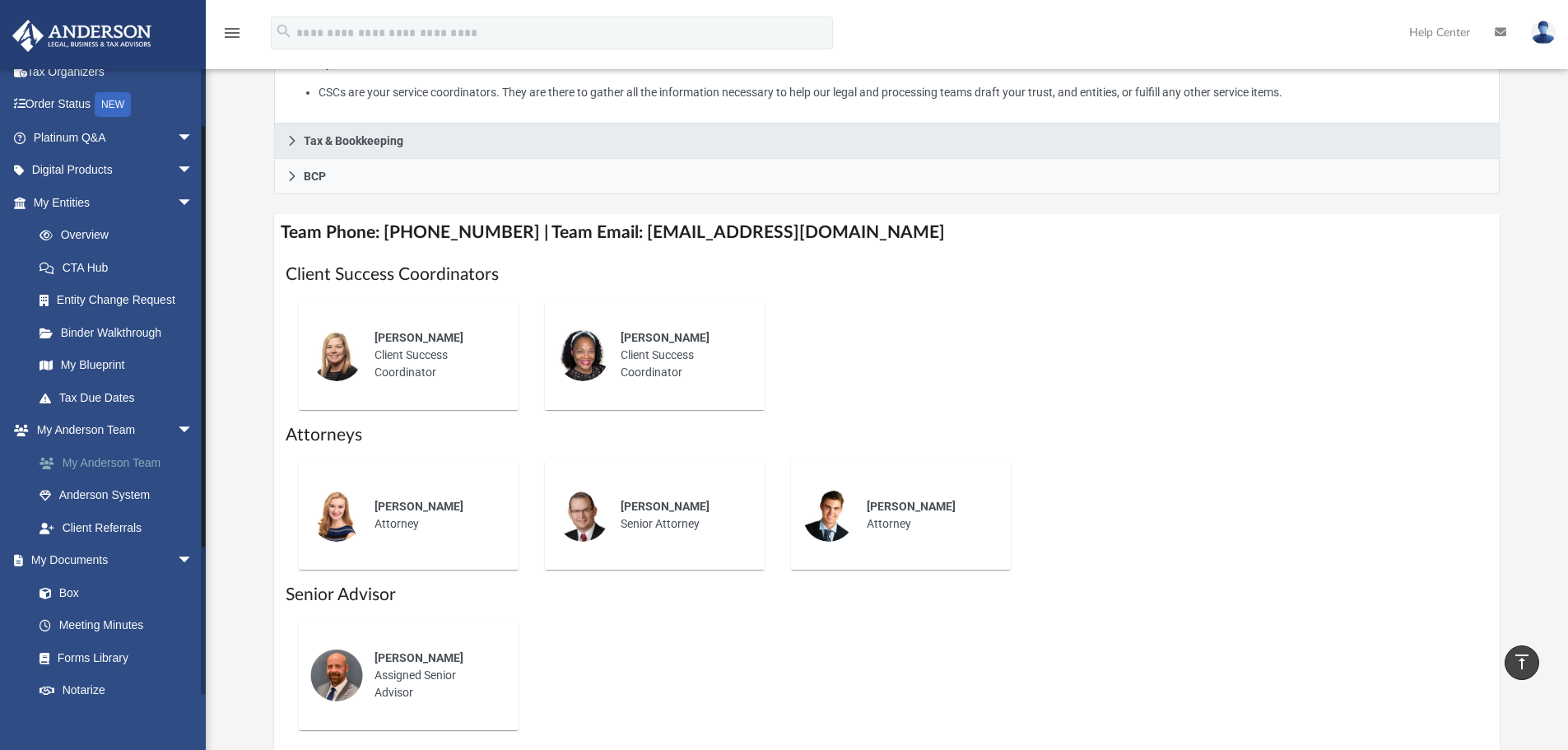
click at [122, 463] on link "My Anderson Team" at bounding box center [120, 463] width 195 height 33
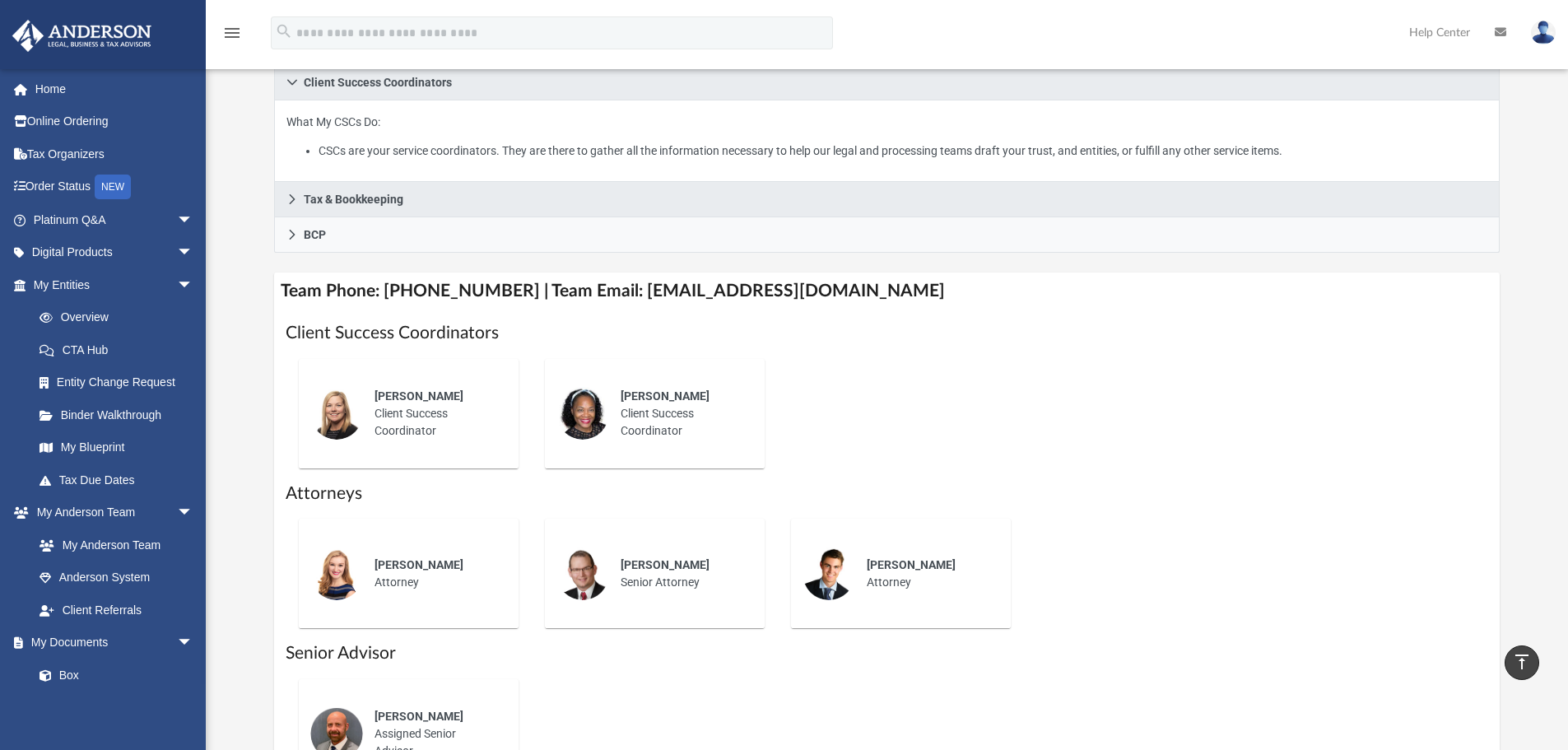
scroll to position [330, 0]
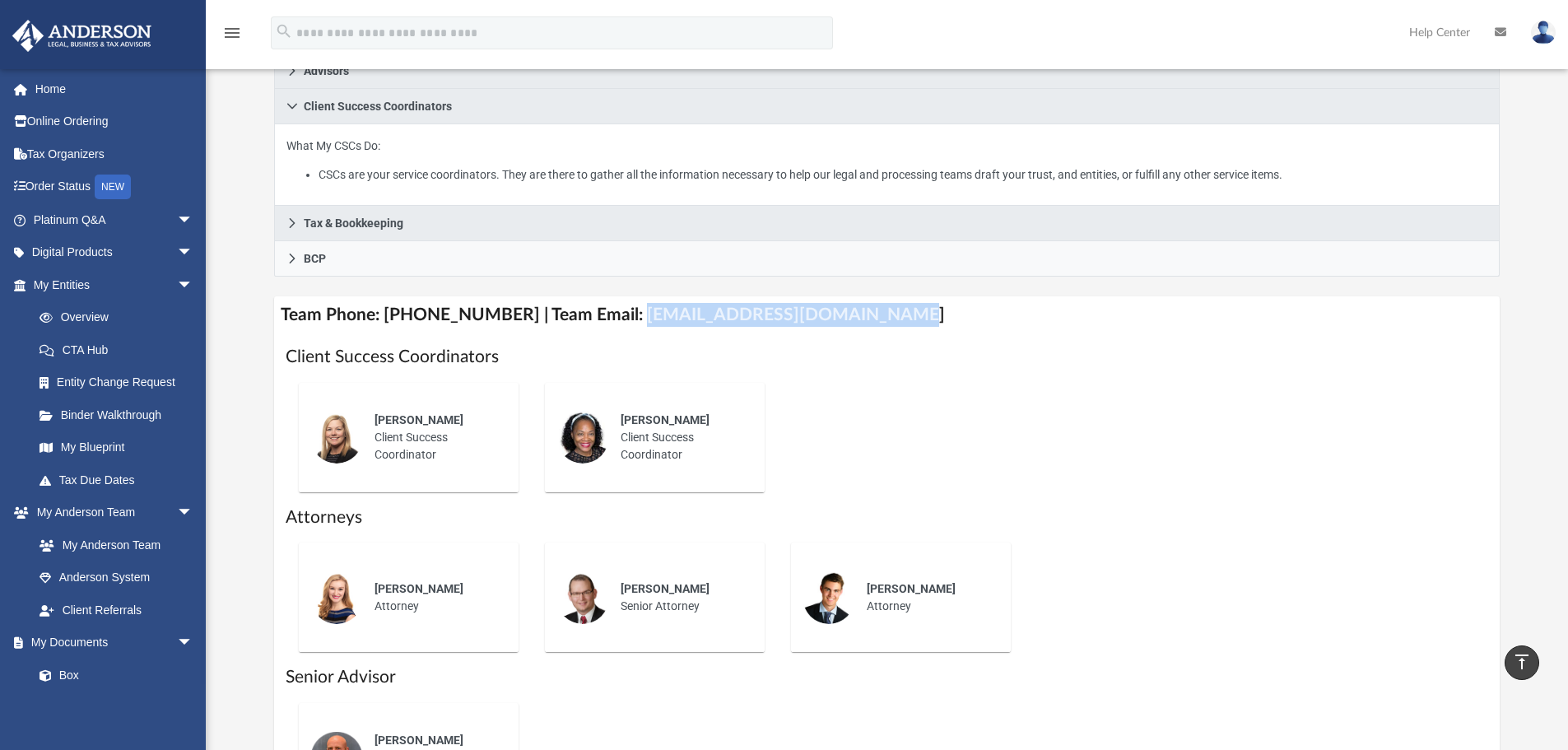
drag, startPoint x: 616, startPoint y: 318, endPoint x: 861, endPoint y: 314, distance: 245.0
click at [861, 314] on h4 "Team Phone: (725) 201-7545 | Team Email: myteam@andersonadvisors.com" at bounding box center [888, 315] width 1227 height 37
copy h4 "myteam@andersonadvisors.com"
click at [1544, 32] on img at bounding box center [1543, 33] width 25 height 24
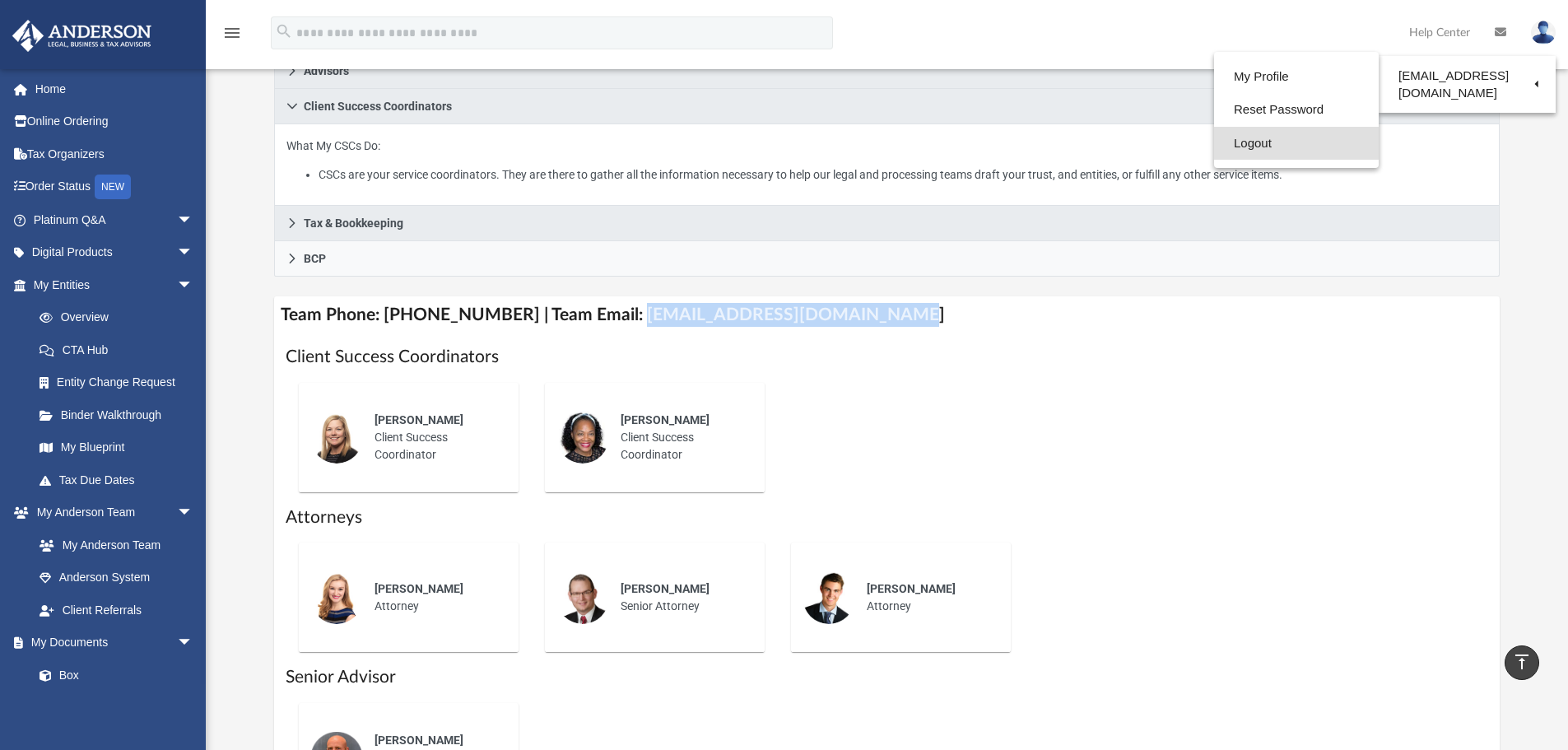
click at [1258, 143] on link "Logout" at bounding box center [1297, 143] width 165 height 33
